Goal: Transaction & Acquisition: Purchase product/service

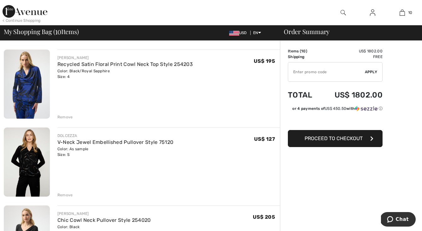
scroll to position [127, 0]
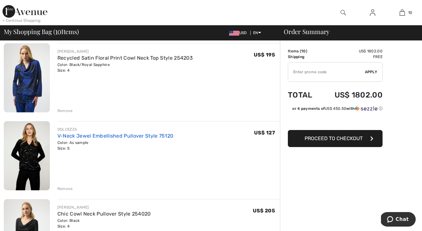
click at [104, 136] on link "V-Neck Jewel Embellished Pullover Style 75120" at bounding box center [115, 136] width 116 height 6
click at [64, 190] on div "Remove" at bounding box center [64, 189] width 15 height 6
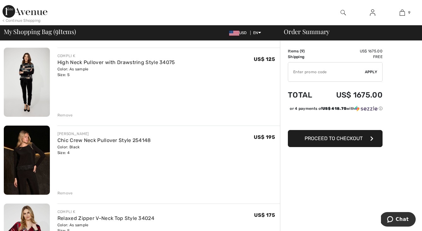
scroll to position [279, 0]
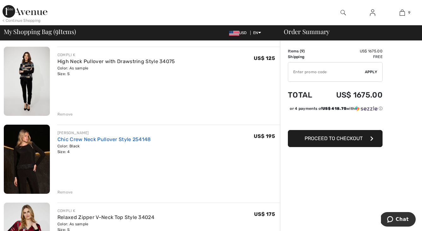
click at [88, 137] on link "Chic Crew Neck Pullover Style 254148" at bounding box center [103, 139] width 93 height 6
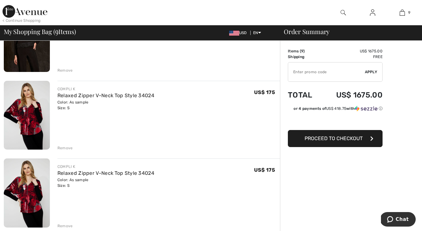
scroll to position [401, 0]
click at [69, 148] on div "Remove" at bounding box center [64, 148] width 15 height 6
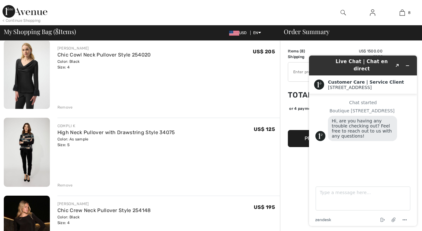
scroll to position [208, 0]
click at [62, 108] on div "Remove" at bounding box center [64, 108] width 15 height 6
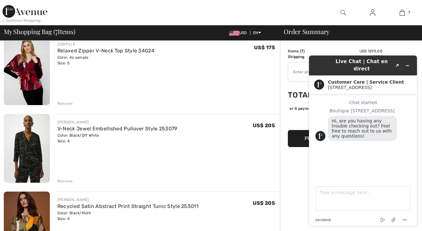
scroll to position [367, 0]
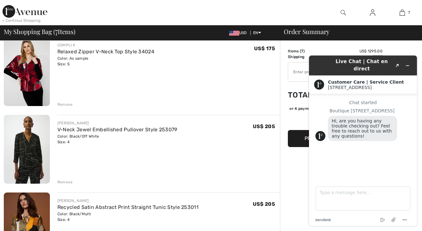
click at [270, 70] on div "COMPLI K Relaxed Zipper V-Neck Top Style 34024 Color: As sample Size: S Final S…" at bounding box center [168, 72] width 222 height 70
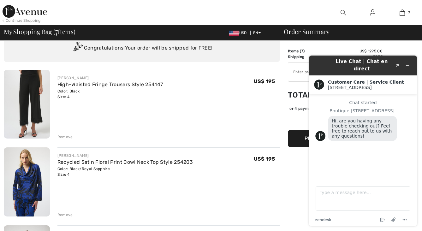
scroll to position [0, 0]
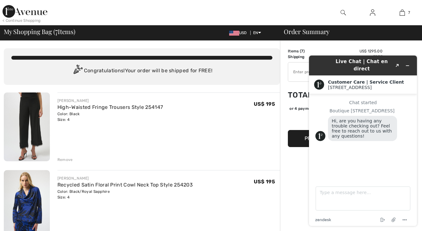
click at [65, 159] on div "Remove" at bounding box center [64, 160] width 15 height 6
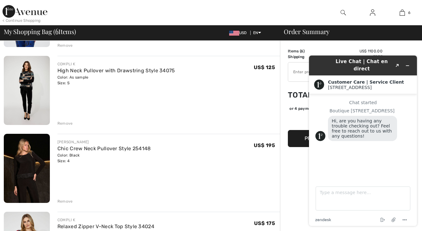
scroll to position [116, 0]
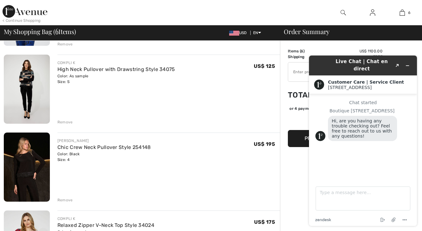
click at [65, 201] on div "Remove" at bounding box center [64, 200] width 15 height 6
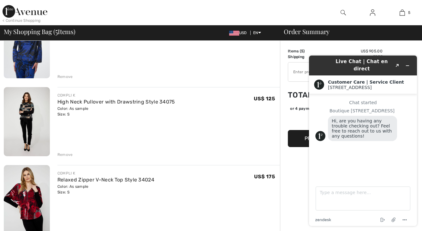
scroll to position [82, 0]
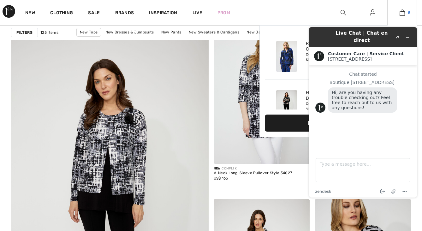
click at [404, 13] on img at bounding box center [402, 13] width 5 height 8
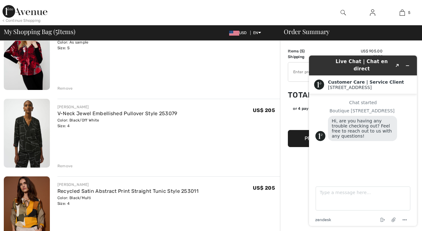
scroll to position [232, 0]
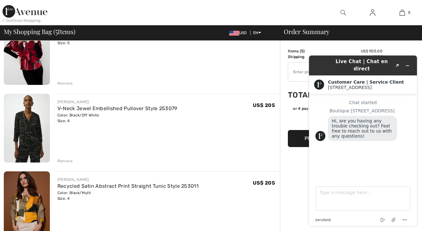
click at [63, 161] on div "Remove" at bounding box center [64, 161] width 15 height 6
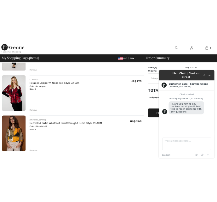
scroll to position [181, 0]
